Goal: Check status: Check status

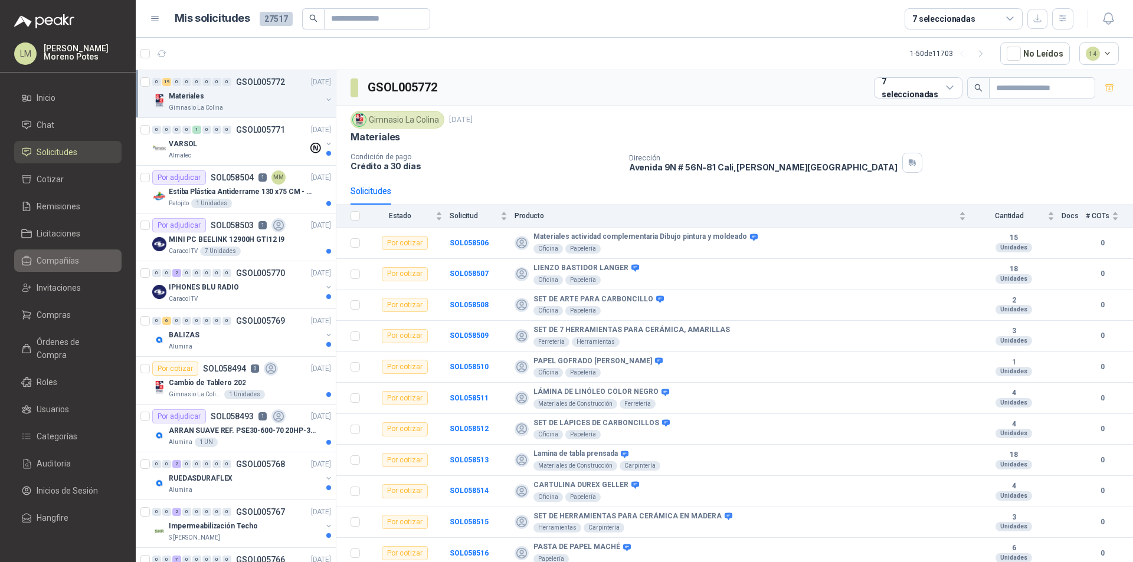
scroll to position [4, 0]
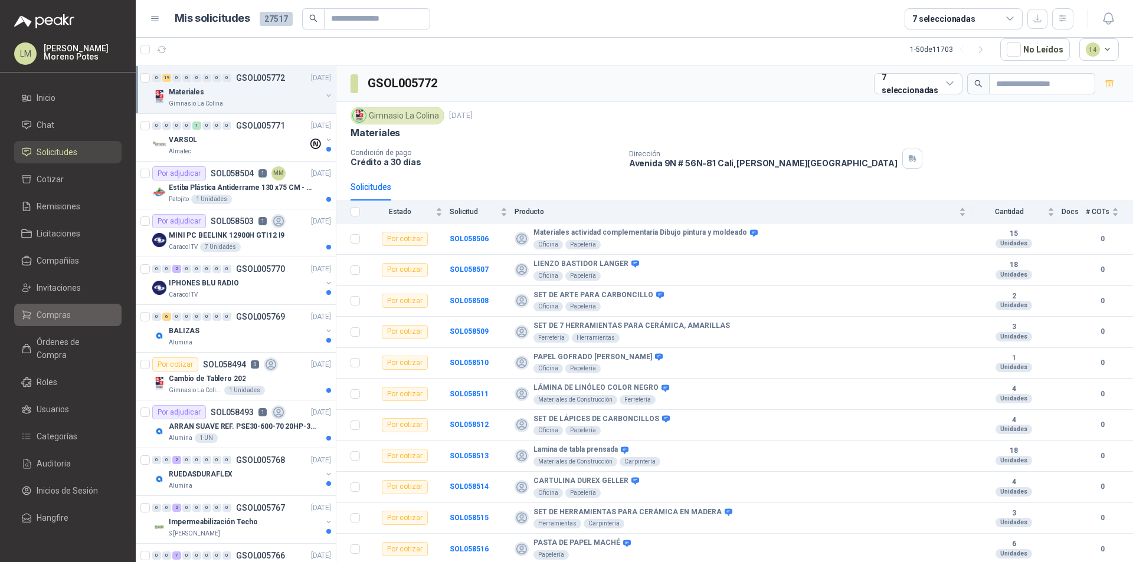
click at [72, 311] on li "Compras" at bounding box center [67, 315] width 93 height 13
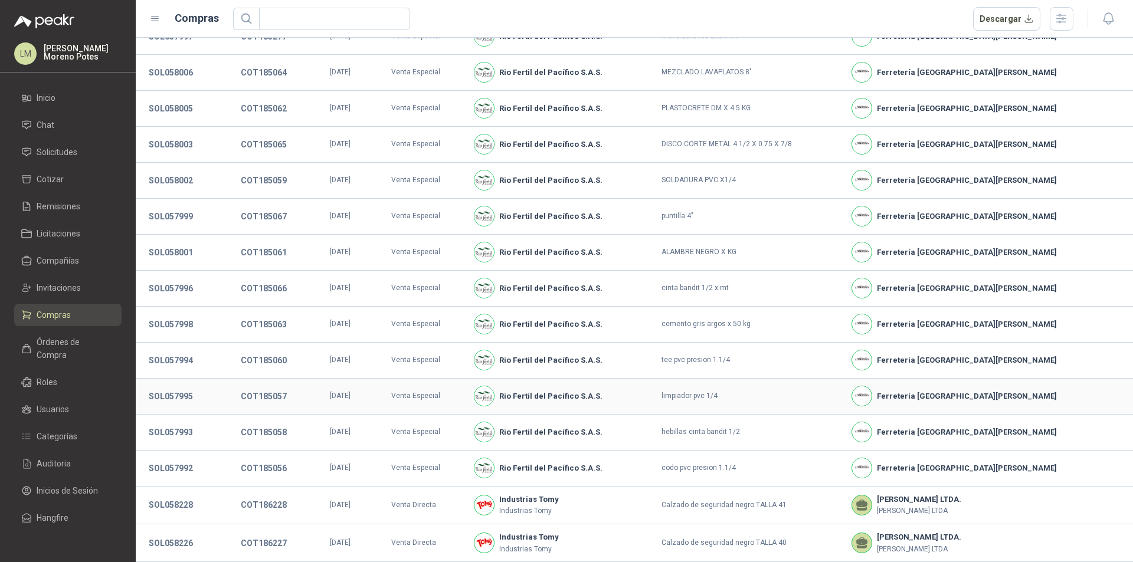
scroll to position [97, 0]
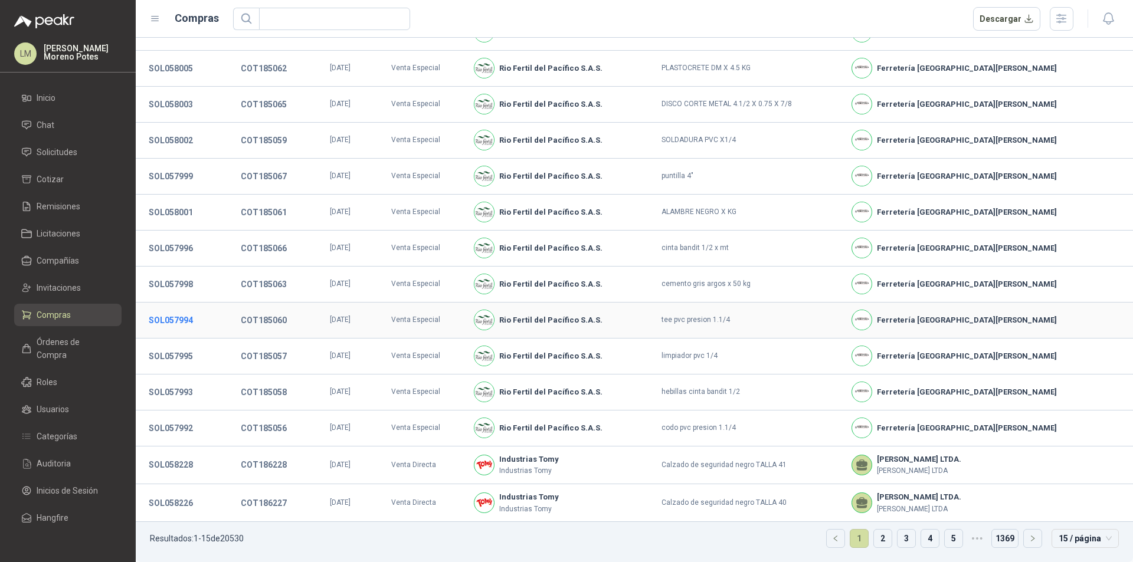
drag, startPoint x: 204, startPoint y: 313, endPoint x: 143, endPoint y: 317, distance: 60.3
click at [143, 317] on td "SOL057994" at bounding box center [182, 321] width 92 height 36
drag, startPoint x: 198, startPoint y: 319, endPoint x: 153, endPoint y: 318, distance: 44.8
click at [153, 318] on button "SOL057994" at bounding box center [171, 320] width 56 height 21
click at [169, 314] on button "SOL057994" at bounding box center [171, 320] width 56 height 21
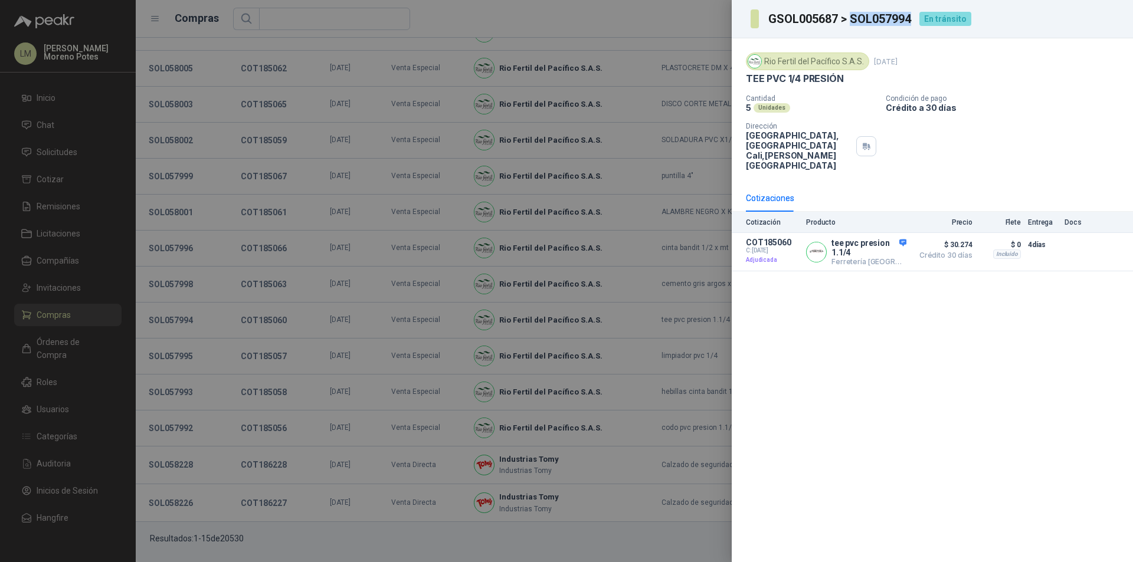
drag, startPoint x: 911, startPoint y: 18, endPoint x: 853, endPoint y: 21, distance: 57.9
click at [853, 21] on h3 "GSOL005687 > SOL057994" at bounding box center [840, 19] width 144 height 12
copy h3 "SOL057994"
click at [548, 211] on div at bounding box center [566, 281] width 1133 height 562
